Goal: Navigation & Orientation: Find specific page/section

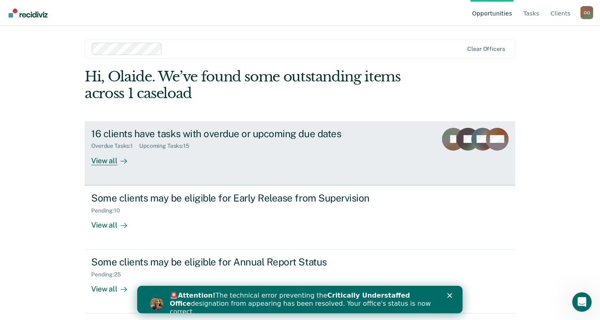
click at [101, 160] on div "View all" at bounding box center [114, 157] width 46 height 16
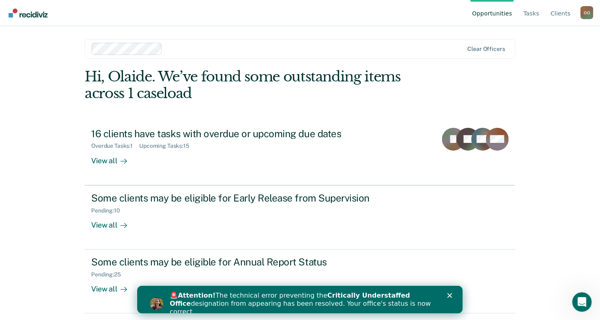
click at [506, 13] on link "Opportunities" at bounding box center [491, 13] width 43 height 26
click at [499, 14] on link "Opportunities" at bounding box center [491, 13] width 43 height 26
click at [534, 12] on link "Tasks" at bounding box center [531, 13] width 19 height 26
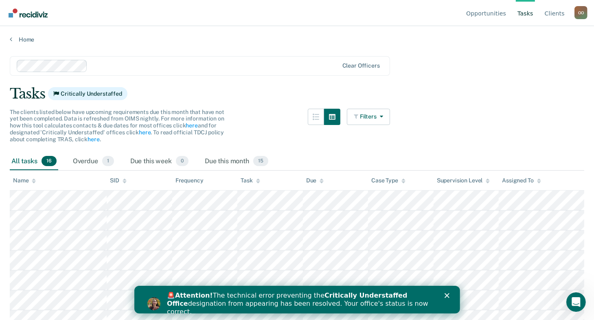
click at [555, 12] on link "Client s" at bounding box center [554, 13] width 23 height 26
